Goal: Check status: Check status

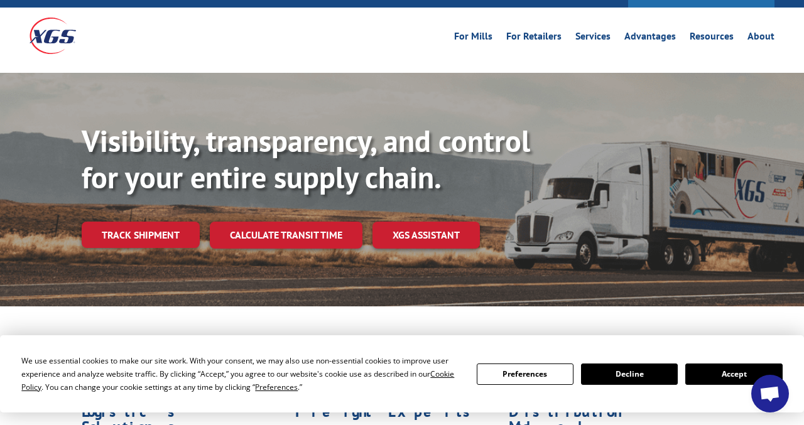
scroll to position [37, 0]
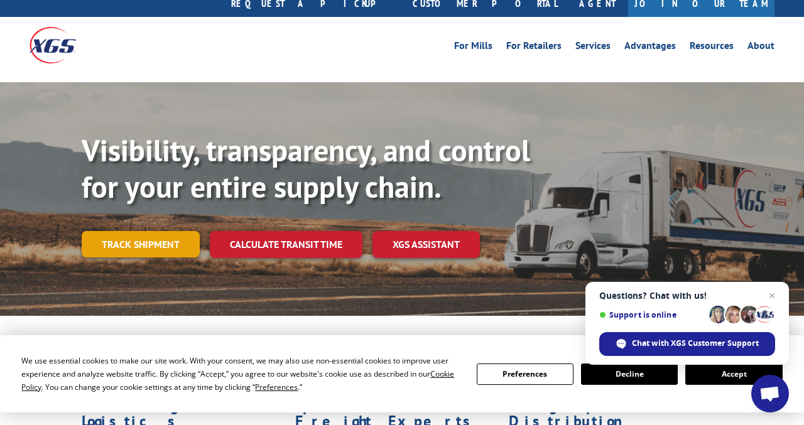
click at [159, 231] on link "Track shipment" at bounding box center [141, 244] width 118 height 26
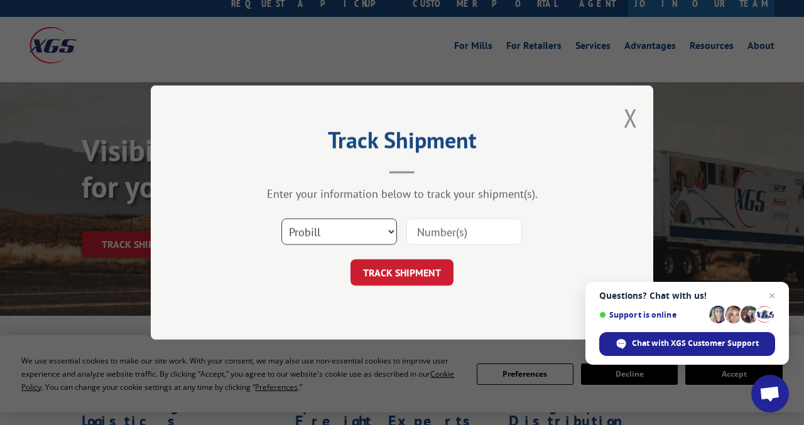
click at [389, 229] on select "Select category... Probill BOL PO" at bounding box center [339, 232] width 116 height 26
select select "bol"
click at [281, 219] on select "Select category... Probill BOL PO" at bounding box center [339, 232] width 116 height 26
click at [426, 229] on input at bounding box center [464, 232] width 116 height 26
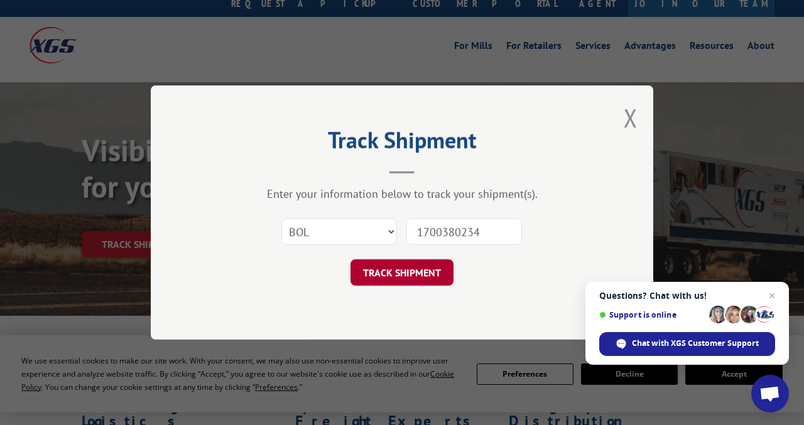
type input "1700380234"
click at [401, 266] on button "TRACK SHIPMENT" at bounding box center [401, 272] width 103 height 26
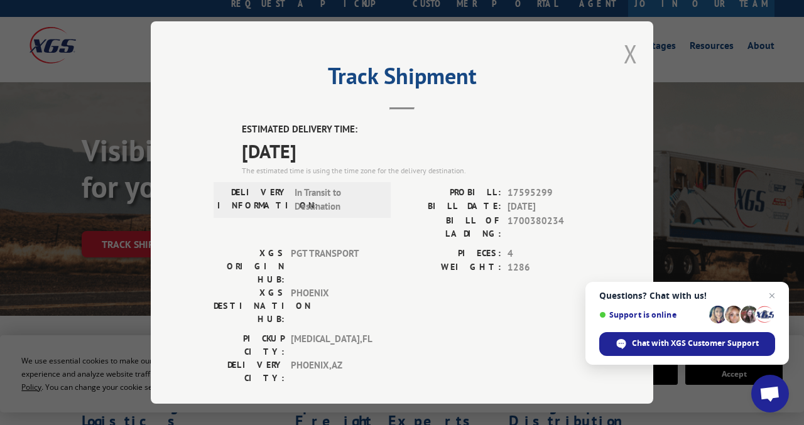
click at [630, 56] on button "Close modal" at bounding box center [631, 53] width 14 height 33
